Goal: Task Accomplishment & Management: Use online tool/utility

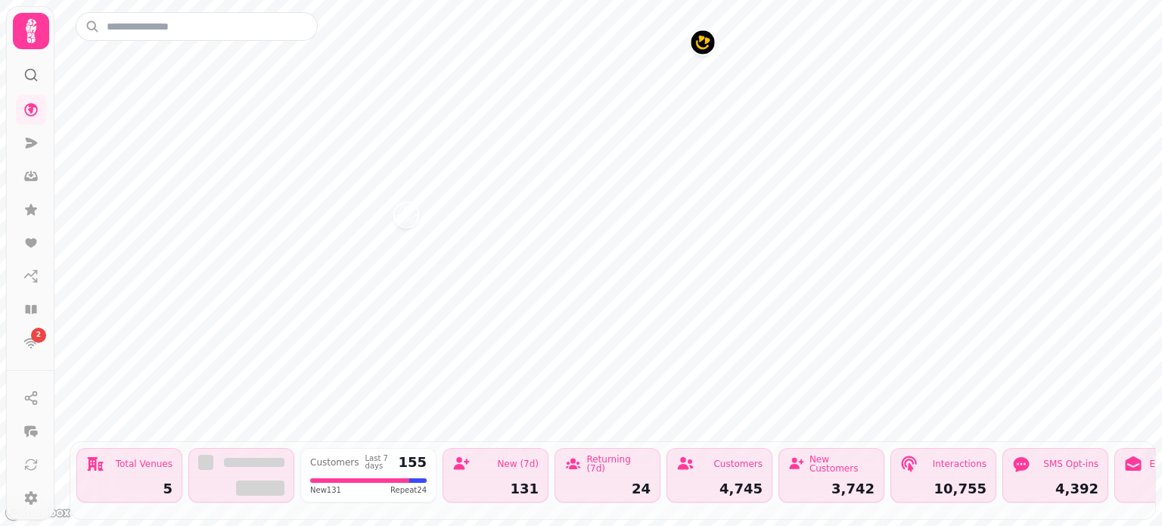
click at [585, 30] on div "Total Venues 5 Customers Last 7 days 155 New 131 Repeat 24 New (7d) 131 Returni…" at bounding box center [613, 263] width 1098 height 526
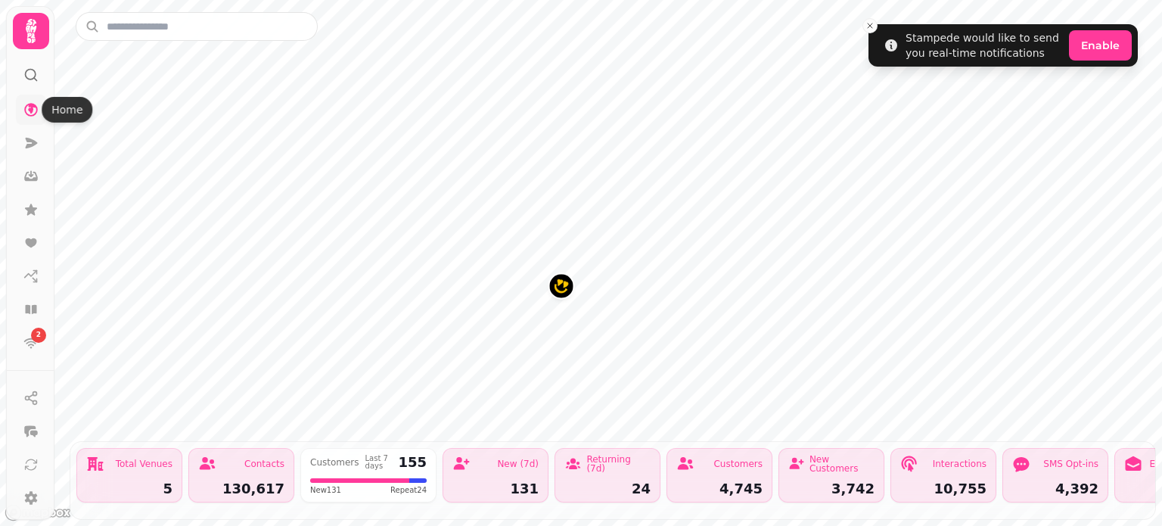
click at [30, 107] on icon at bounding box center [30, 109] width 15 height 15
click at [29, 138] on icon at bounding box center [32, 143] width 12 height 11
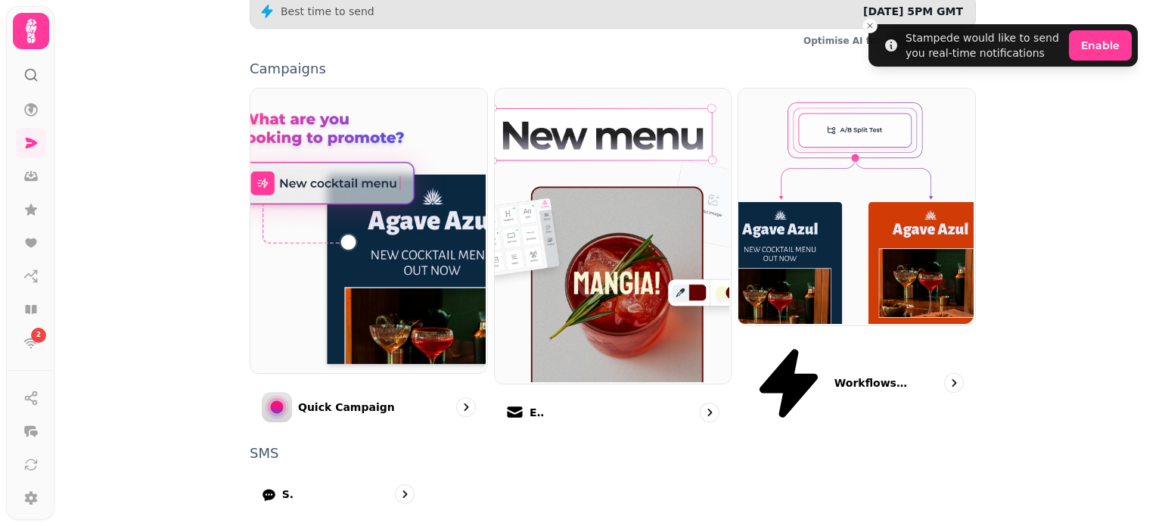
scroll to position [415, 0]
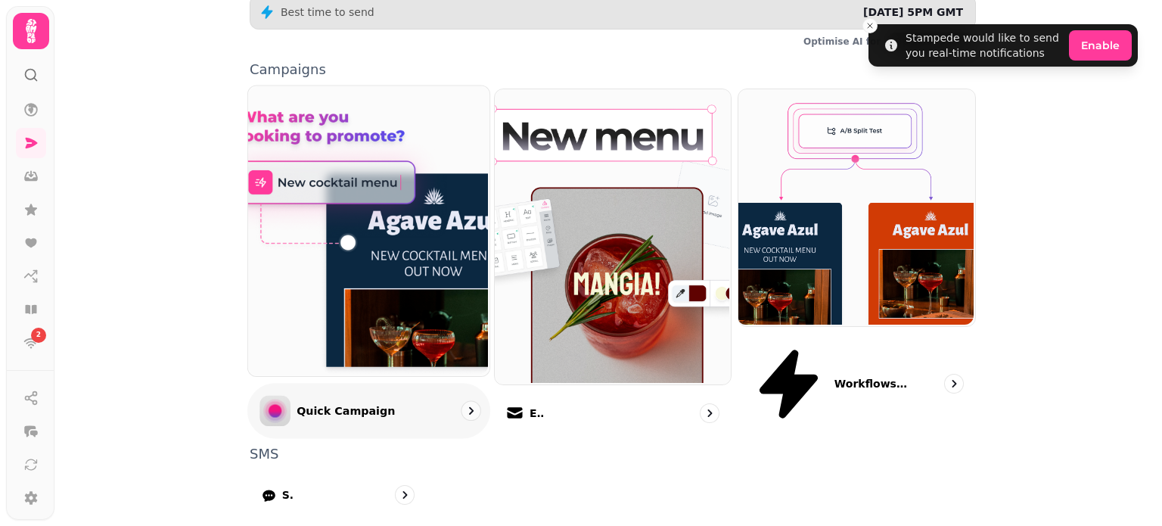
click at [464, 403] on icon "go to" at bounding box center [470, 410] width 15 height 15
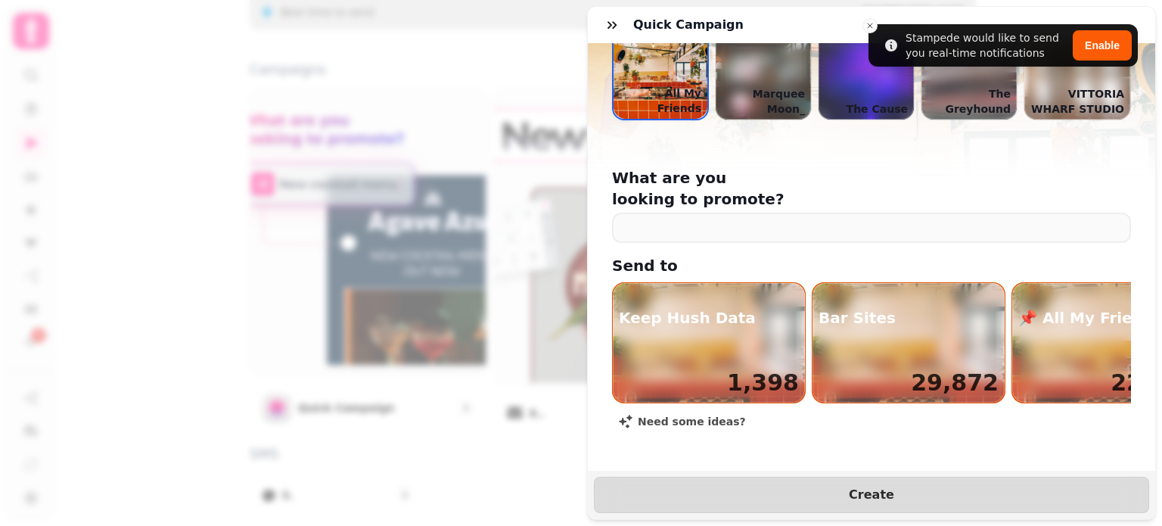
scroll to position [41, 0]
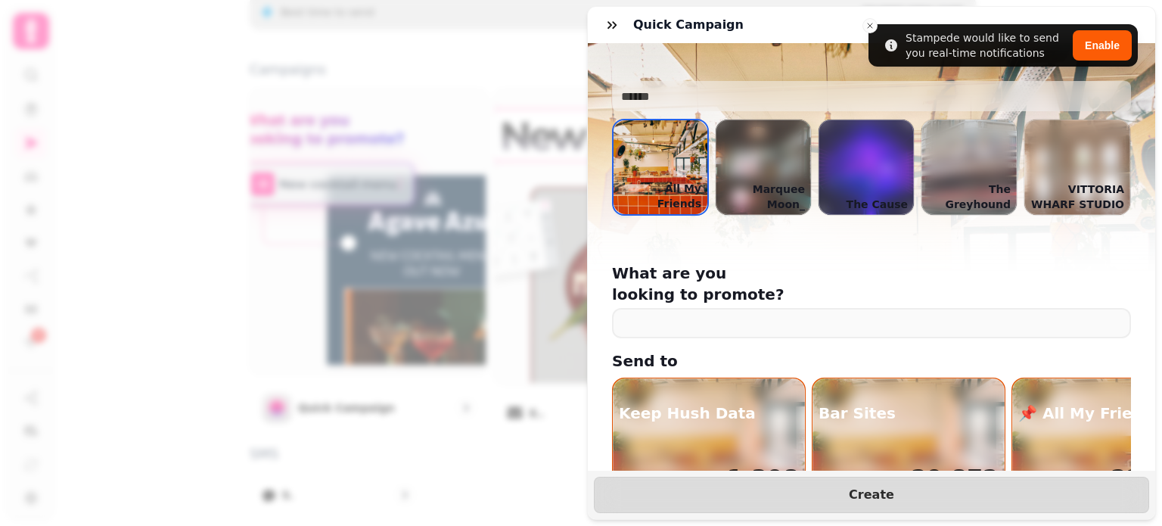
click at [881, 165] on div at bounding box center [865, 167] width 95 height 95
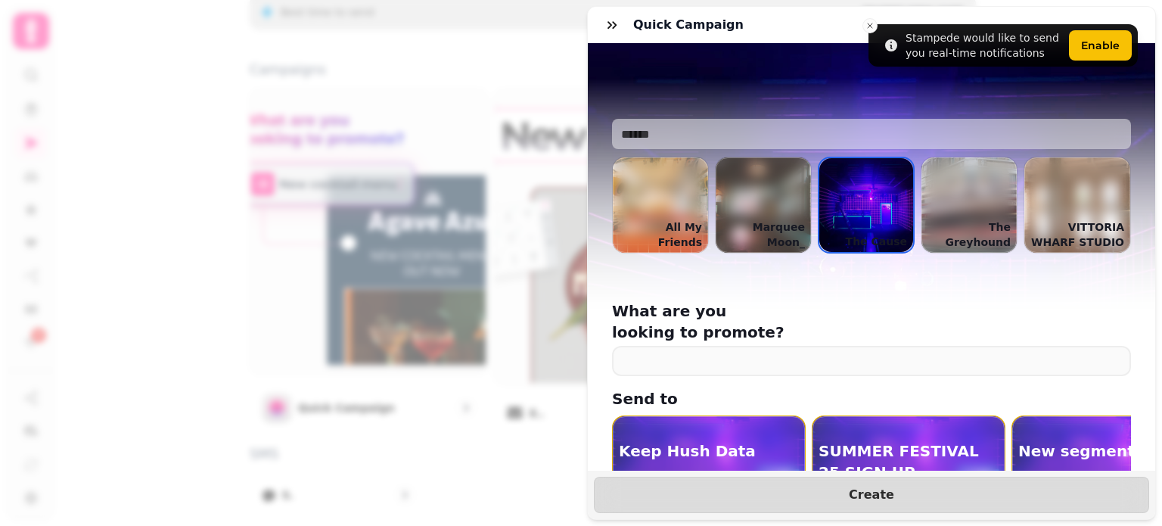
scroll to position [0, 0]
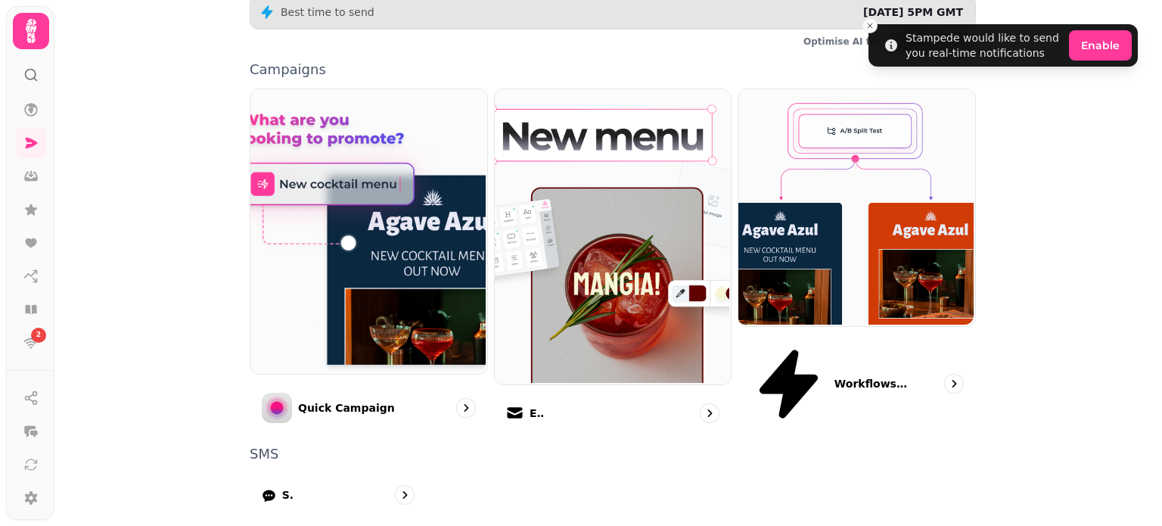
drag, startPoint x: 448, startPoint y: 314, endPoint x: 805, endPoint y: 380, distance: 363.1
click at [805, 380] on div "130,617 All customers 0.17 % £104,140.00 Total Email Campaign ROI £0.00 Total S…" at bounding box center [612, 239] width 774 height 947
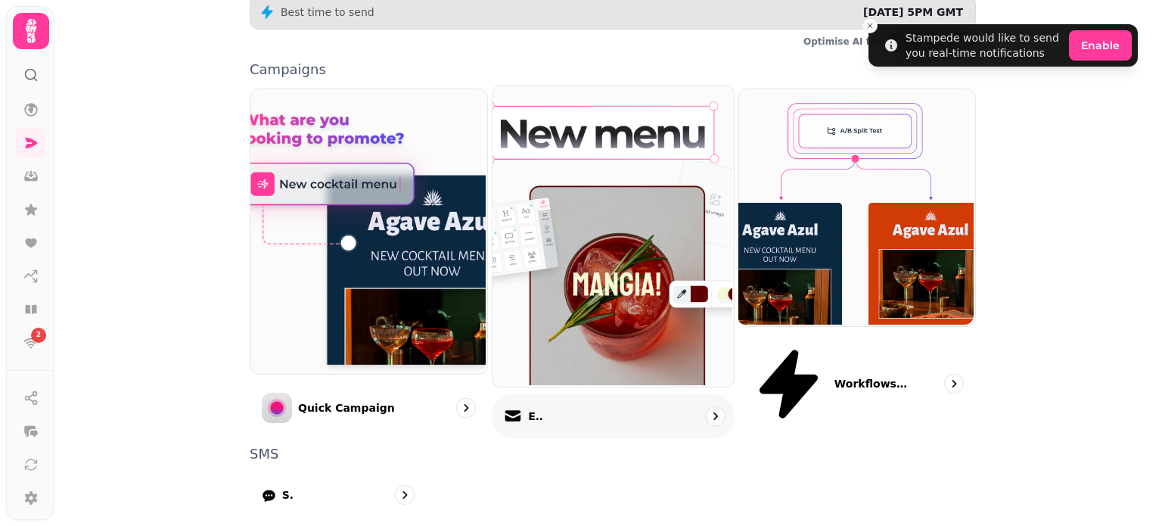
drag, startPoint x: 587, startPoint y: 167, endPoint x: 539, endPoint y: 205, distance: 61.4
click at [539, 205] on img at bounding box center [610, 234] width 241 height 301
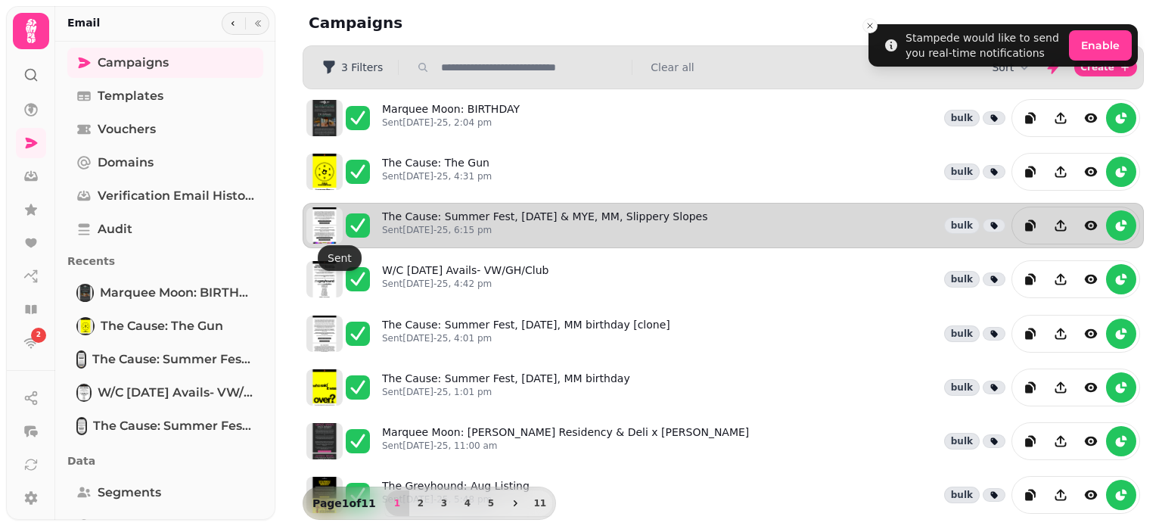
click at [327, 222] on img at bounding box center [324, 225] width 36 height 36
drag, startPoint x: 390, startPoint y: 214, endPoint x: 756, endPoint y: 233, distance: 366.6
click at [756, 233] on div "The Cause: Summer Fest, [DATE] & MYE, MM, Slippery Slopes Sent [DATE]-25, 6:15 …" at bounding box center [761, 225] width 758 height 38
